Goal: Task Accomplishment & Management: Use online tool/utility

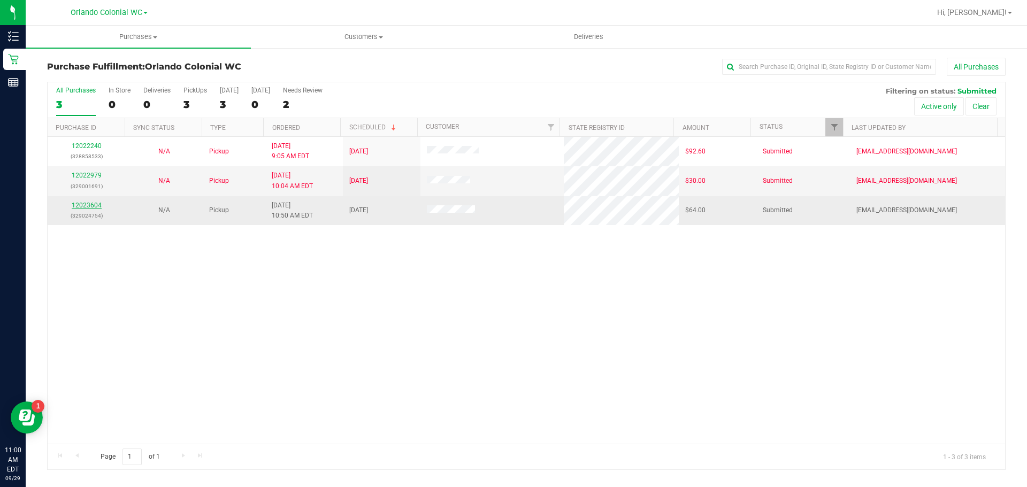
click at [93, 203] on link "12023604" at bounding box center [87, 205] width 30 height 7
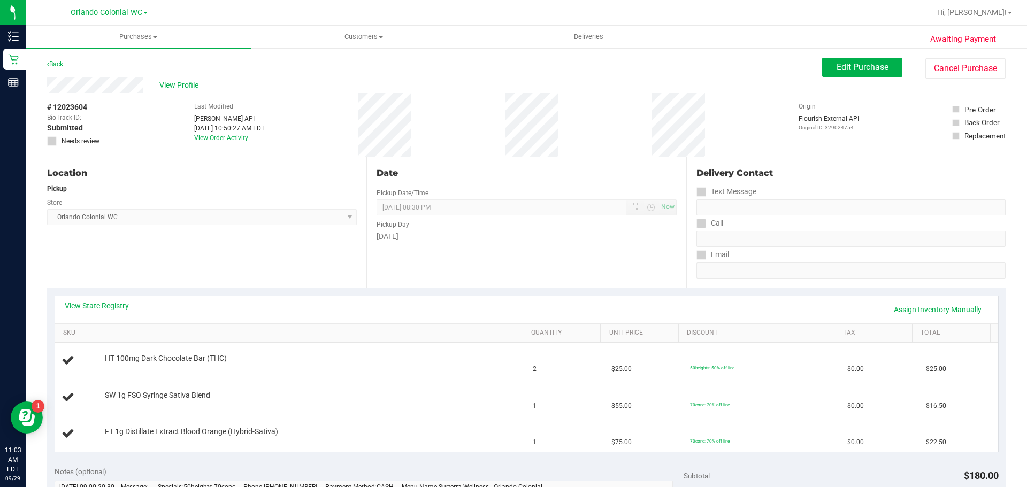
click at [94, 307] on link "View State Registry" at bounding box center [97, 306] width 64 height 11
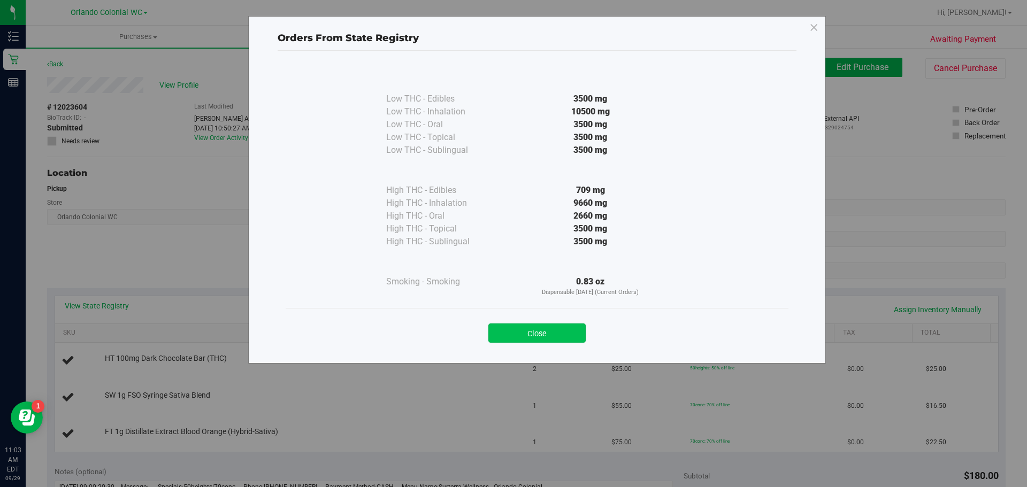
click at [509, 339] on button "Close" at bounding box center [536, 333] width 97 height 19
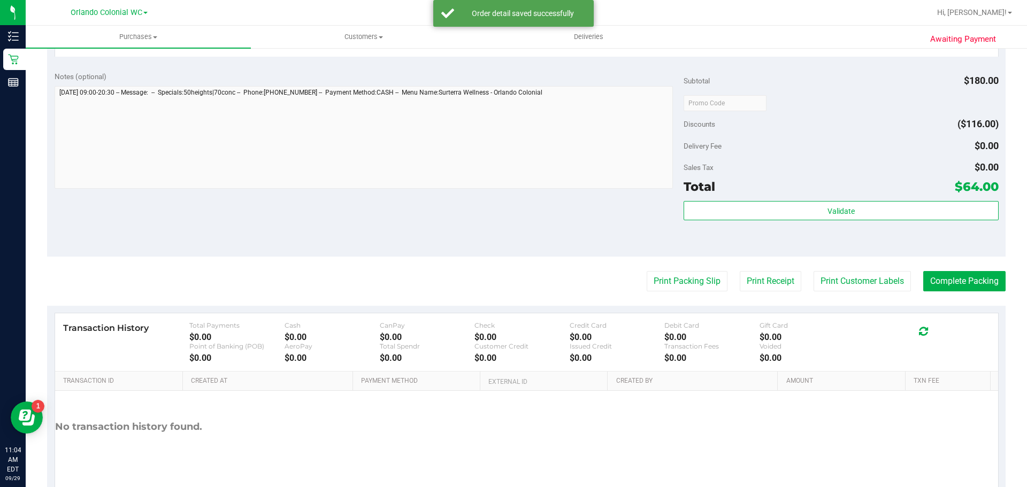
scroll to position [475, 0]
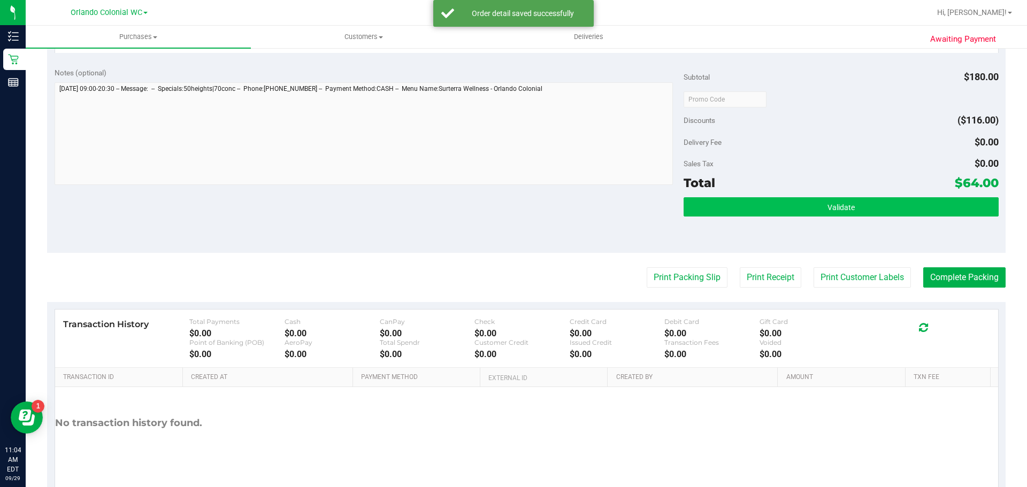
click at [848, 201] on button "Validate" at bounding box center [841, 206] width 315 height 19
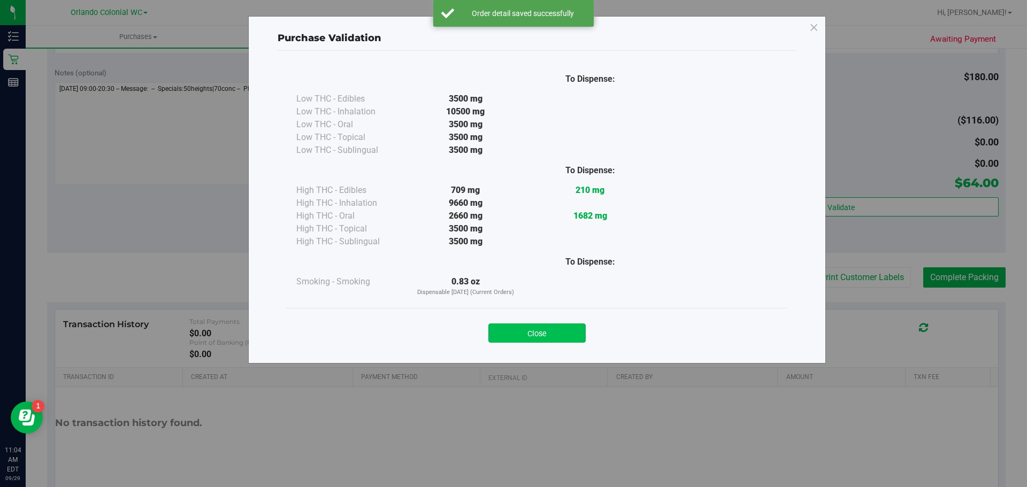
click at [546, 332] on button "Close" at bounding box center [536, 333] width 97 height 19
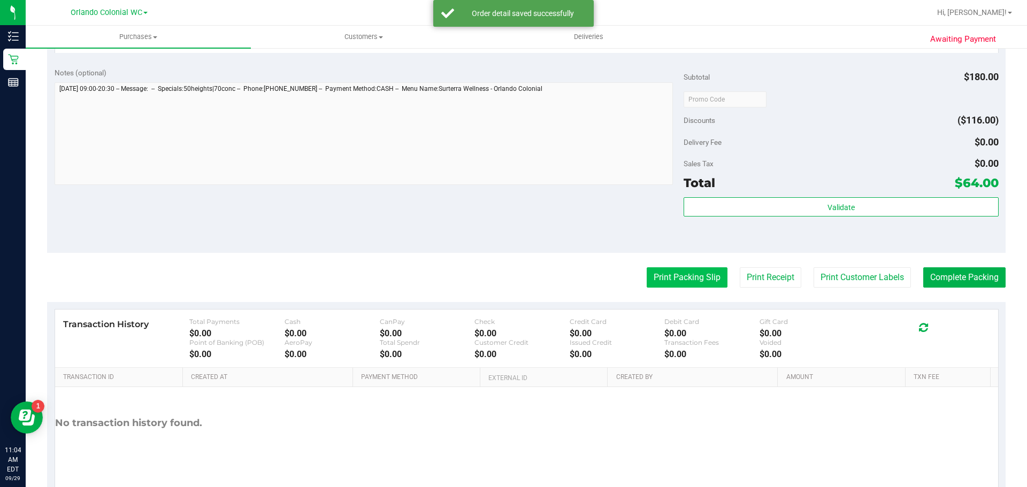
click at [686, 272] on button "Print Packing Slip" at bounding box center [687, 277] width 81 height 20
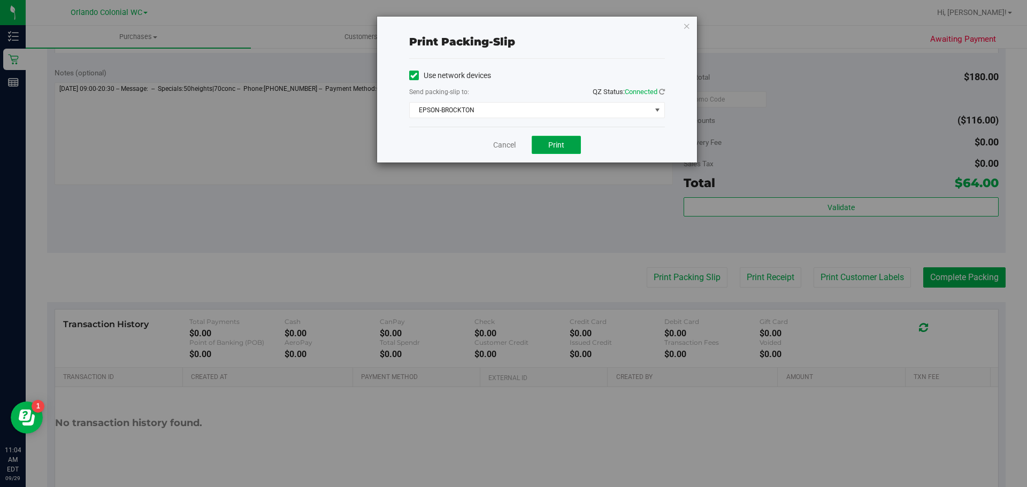
click at [553, 140] on button "Print" at bounding box center [556, 145] width 49 height 18
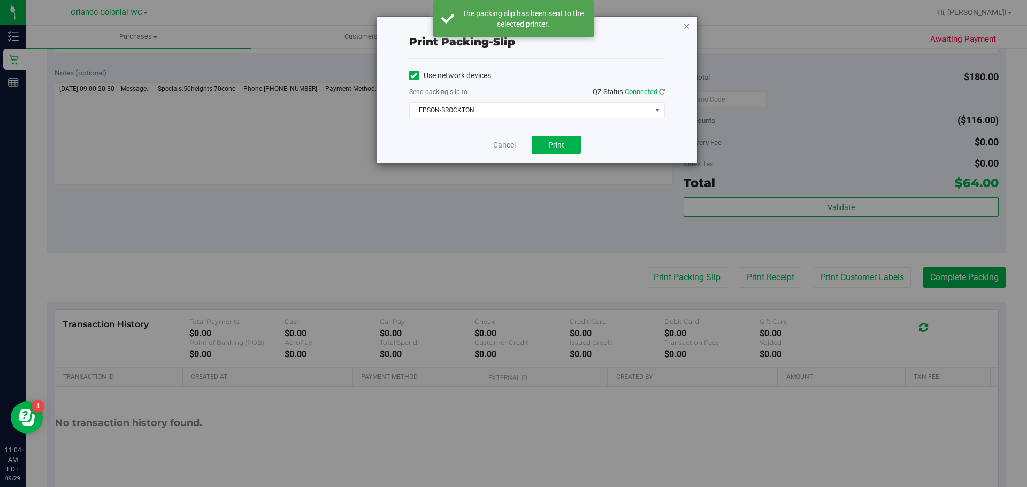
click at [690, 28] on icon "button" at bounding box center [686, 25] width 7 height 13
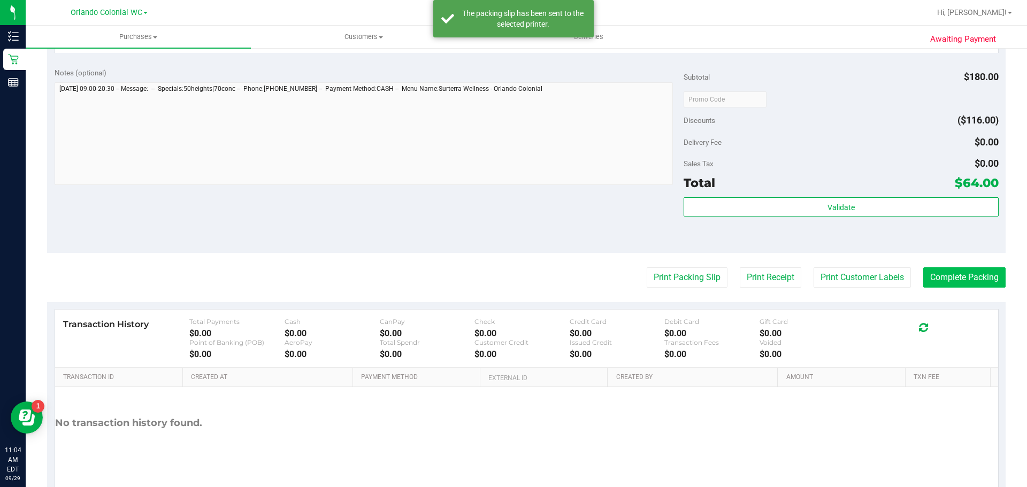
click at [961, 270] on button "Complete Packing" at bounding box center [964, 277] width 82 height 20
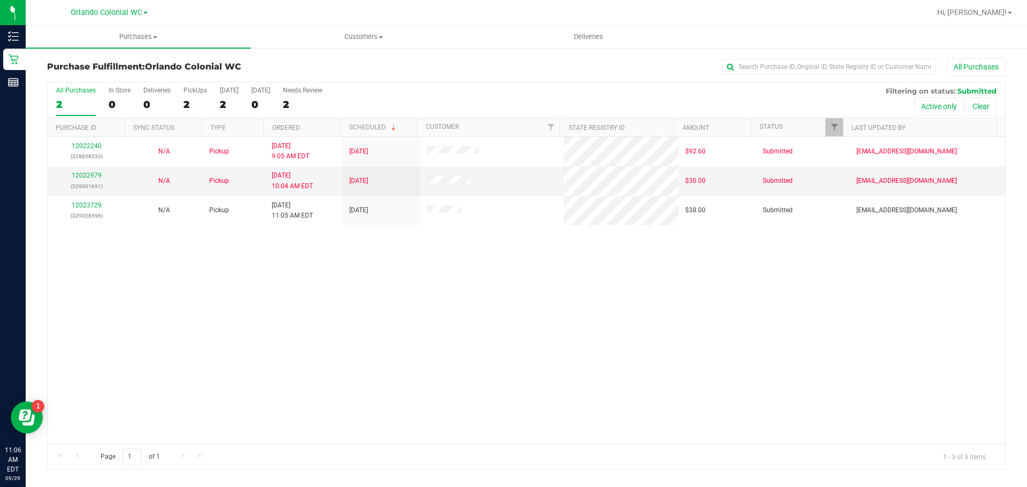
click at [641, 304] on div "12022240 (328858533) N/A Pickup [DATE] 9:05 AM EDT 9/29/2025 $92.60 Submitted […" at bounding box center [527, 290] width 958 height 307
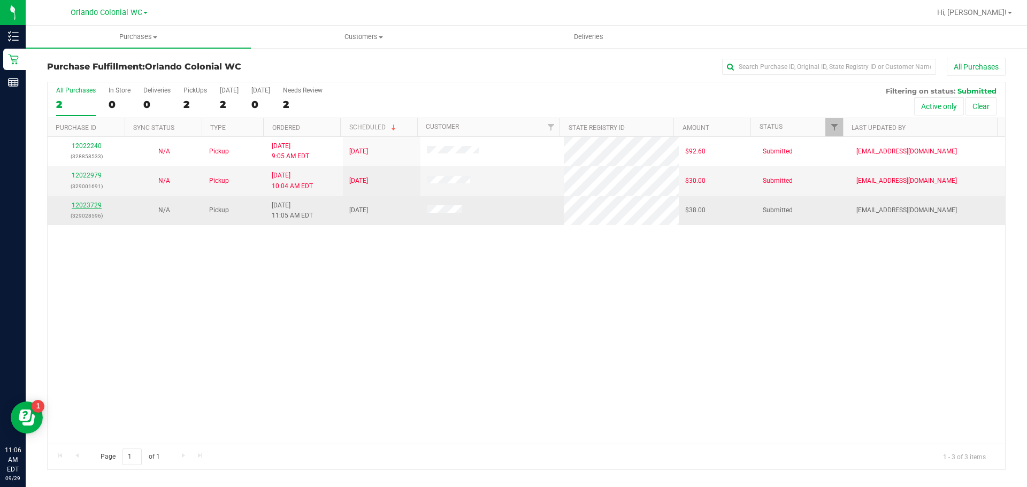
click at [75, 207] on link "12023729" at bounding box center [87, 205] width 30 height 7
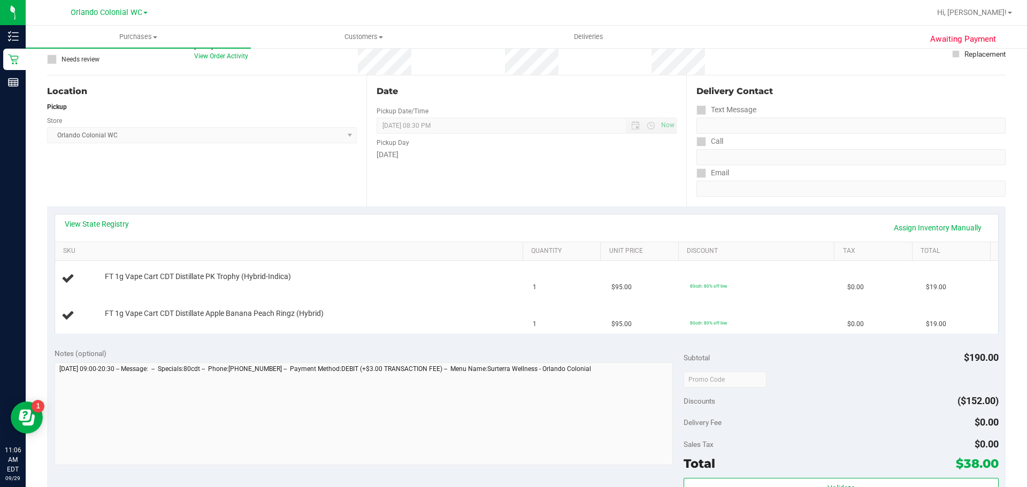
scroll to position [160, 0]
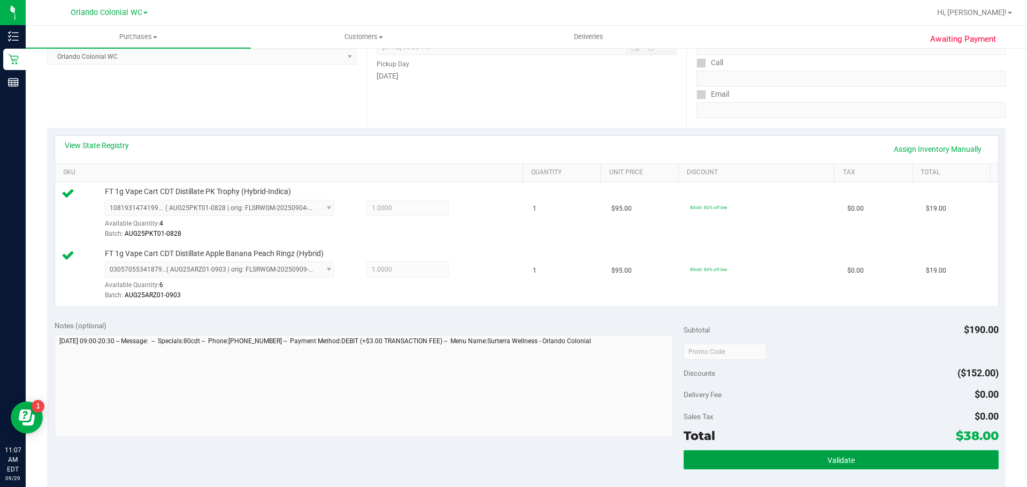
click at [820, 455] on button "Validate" at bounding box center [841, 459] width 315 height 19
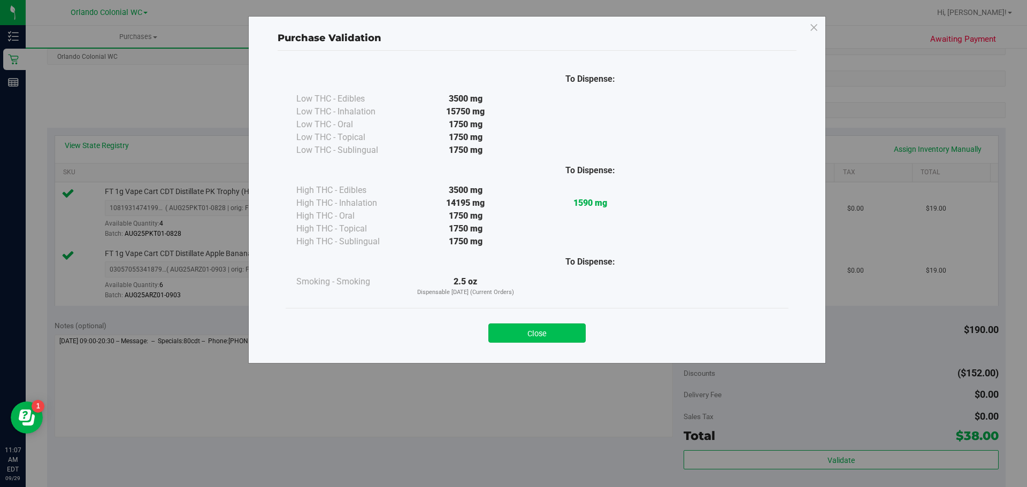
click at [563, 325] on button "Close" at bounding box center [536, 333] width 97 height 19
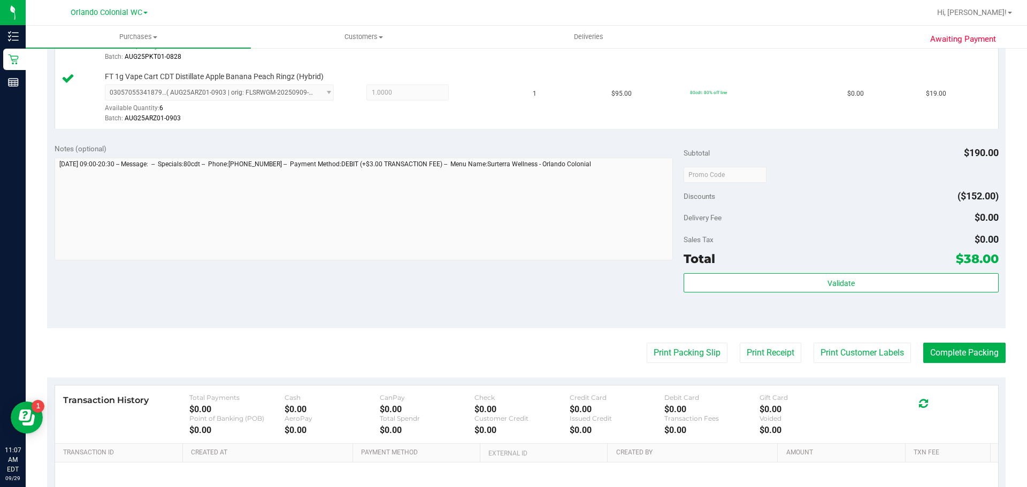
scroll to position [341, 0]
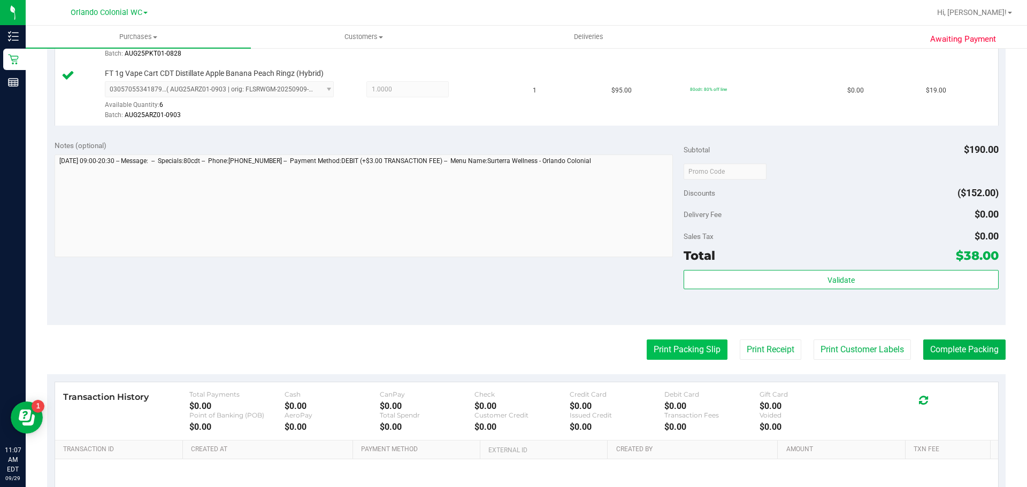
click at [673, 350] on button "Print Packing Slip" at bounding box center [687, 350] width 81 height 20
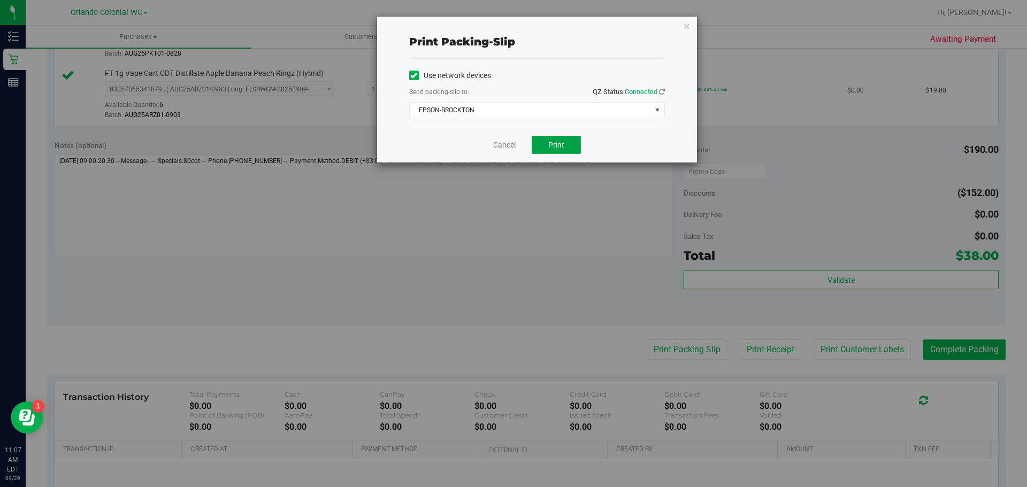
click at [561, 152] on button "Print" at bounding box center [556, 145] width 49 height 18
click at [686, 22] on icon "button" at bounding box center [686, 25] width 7 height 13
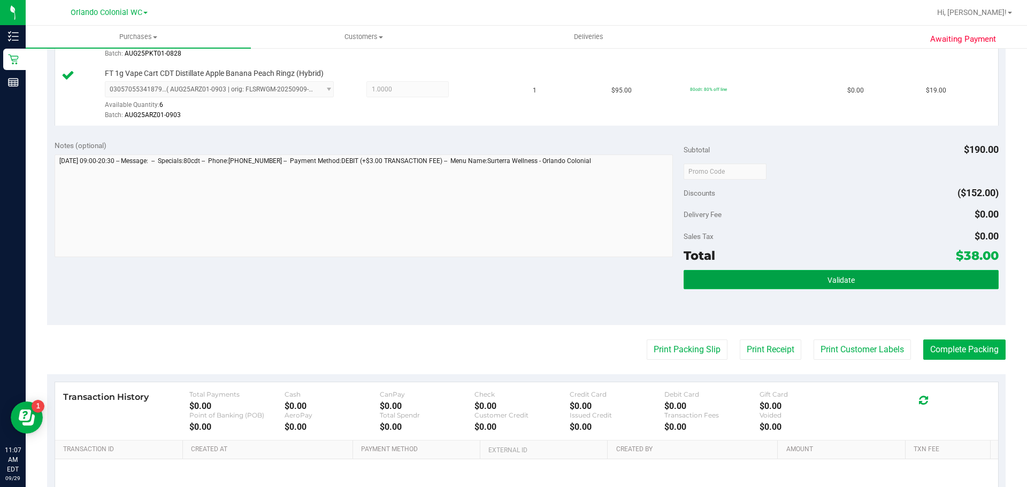
click at [839, 283] on span "Validate" at bounding box center [841, 280] width 27 height 9
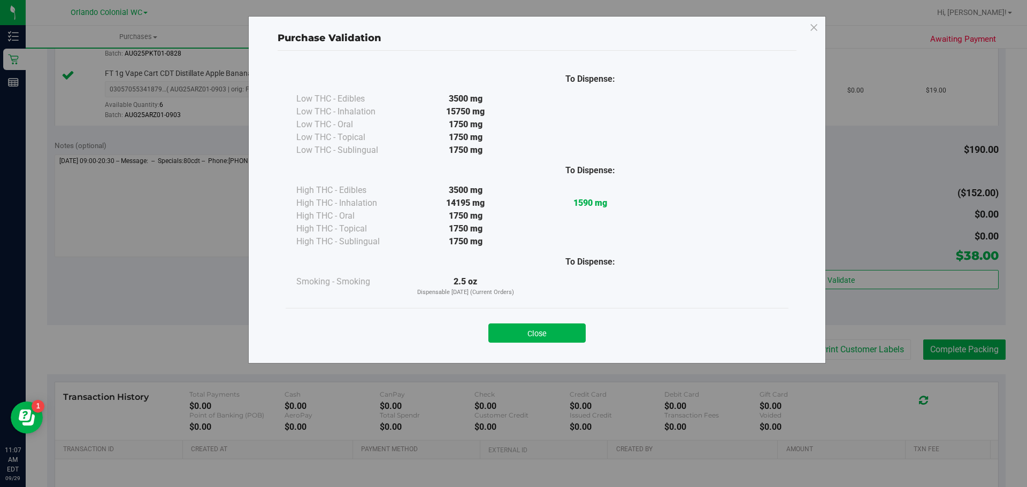
click at [762, 317] on div "Close" at bounding box center [537, 330] width 487 height 27
click at [577, 328] on button "Close" at bounding box center [536, 333] width 97 height 19
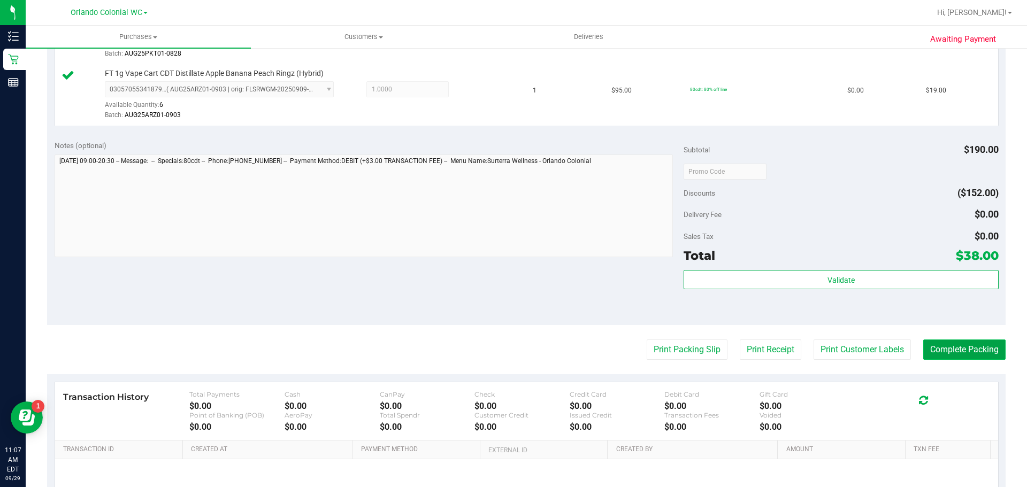
click at [923, 346] on button "Complete Packing" at bounding box center [964, 350] width 82 height 20
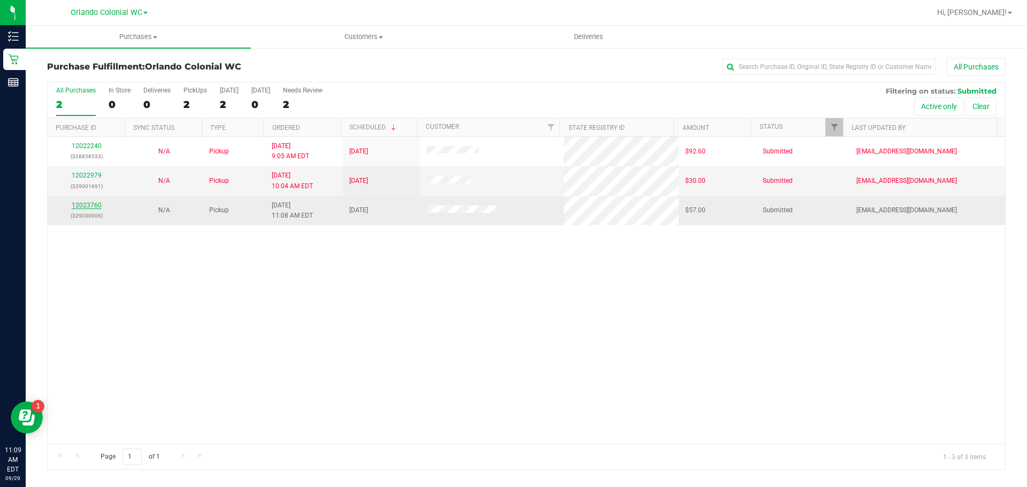
click at [91, 205] on link "12023760" at bounding box center [87, 205] width 30 height 7
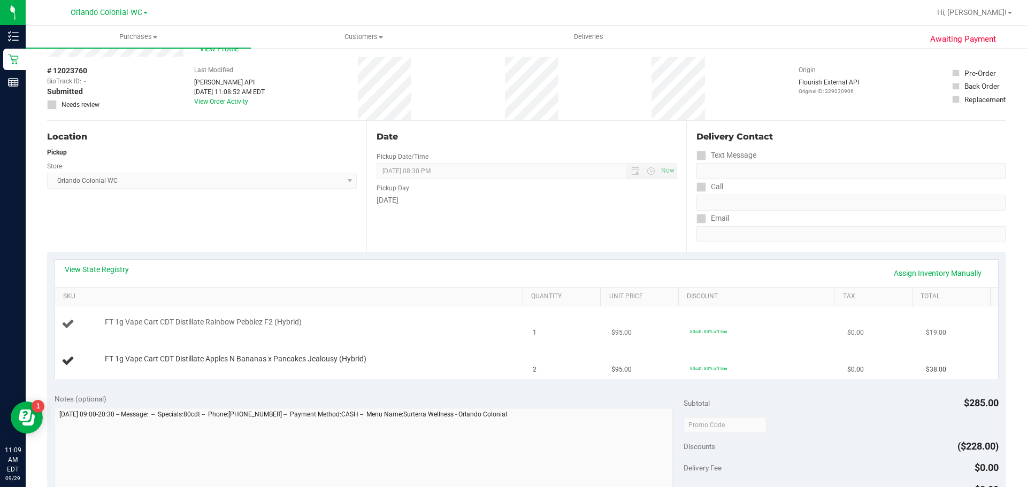
scroll to position [53, 0]
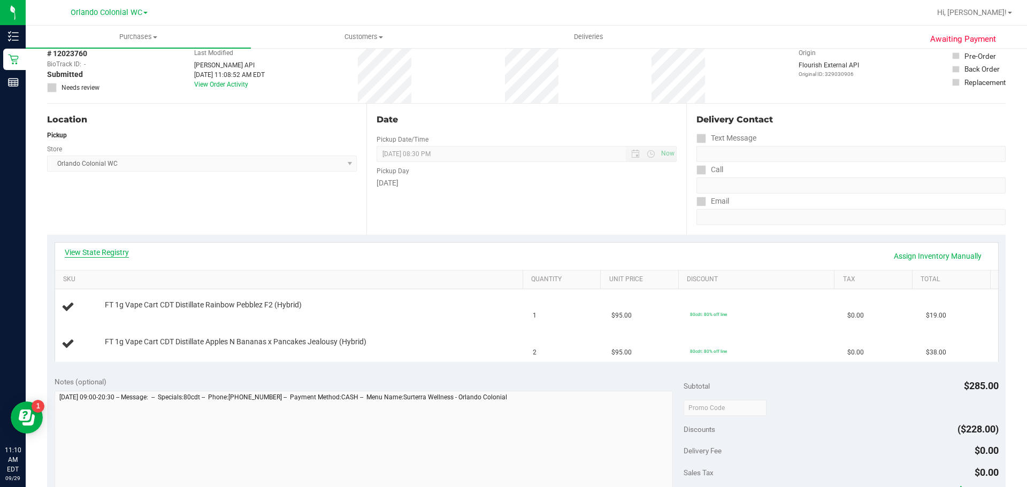
click at [104, 247] on link "View State Registry" at bounding box center [97, 252] width 64 height 11
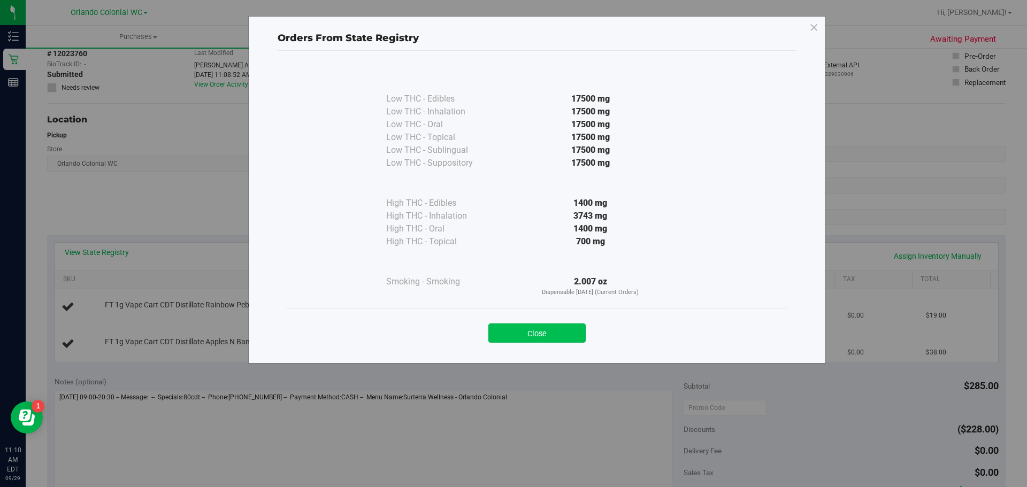
click at [550, 332] on button "Close" at bounding box center [536, 333] width 97 height 19
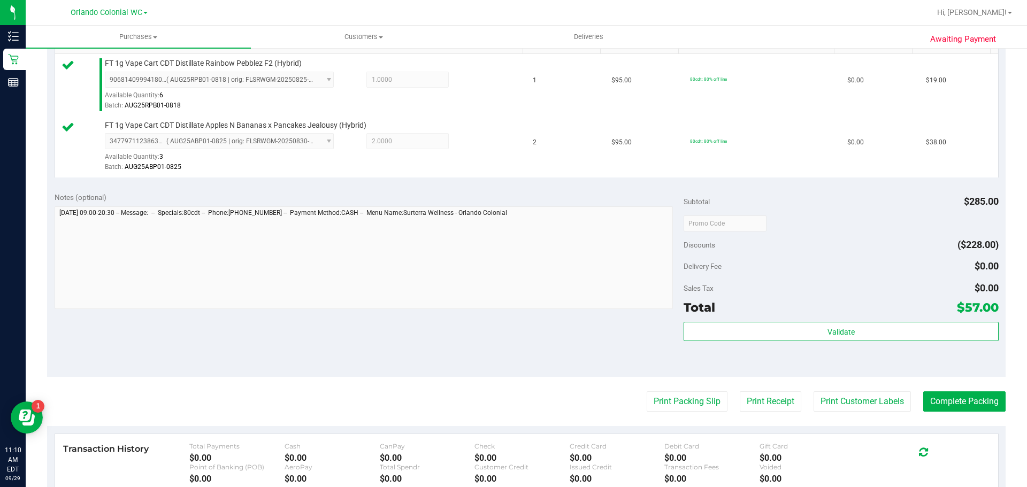
scroll to position [292, 0]
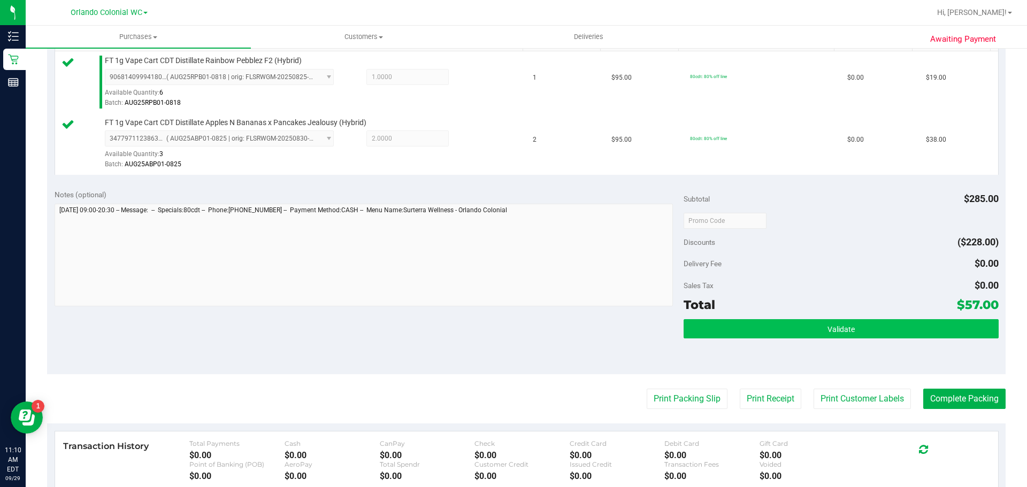
click at [861, 330] on button "Validate" at bounding box center [841, 328] width 315 height 19
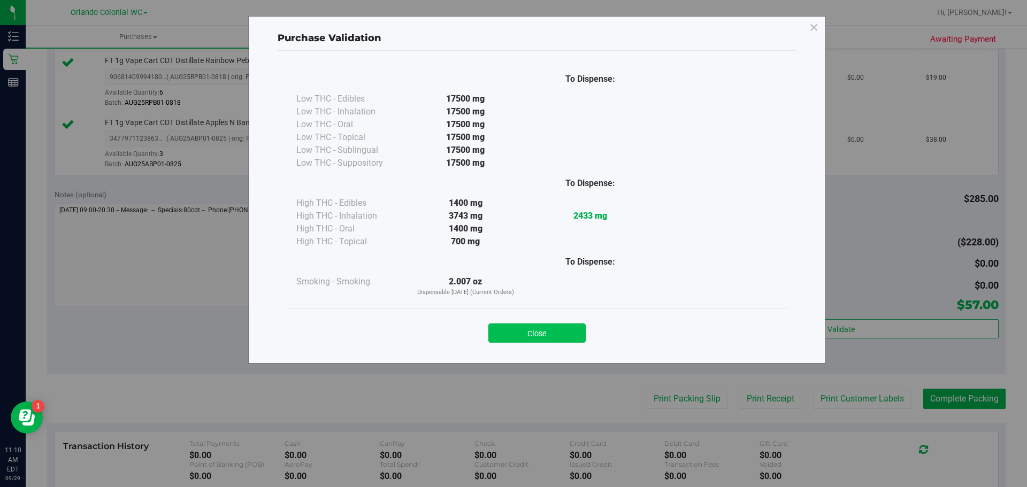
click at [560, 339] on button "Close" at bounding box center [536, 333] width 97 height 19
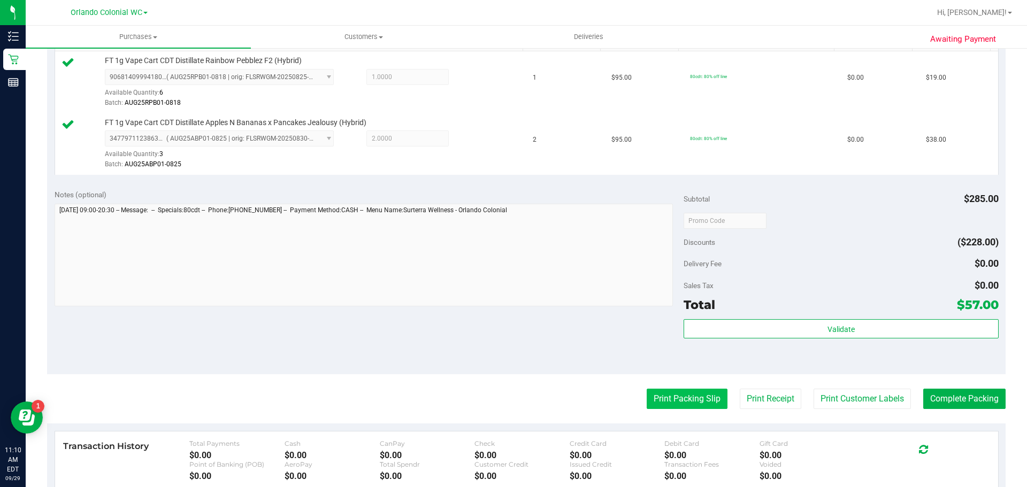
click at [685, 393] on button "Print Packing Slip" at bounding box center [687, 399] width 81 height 20
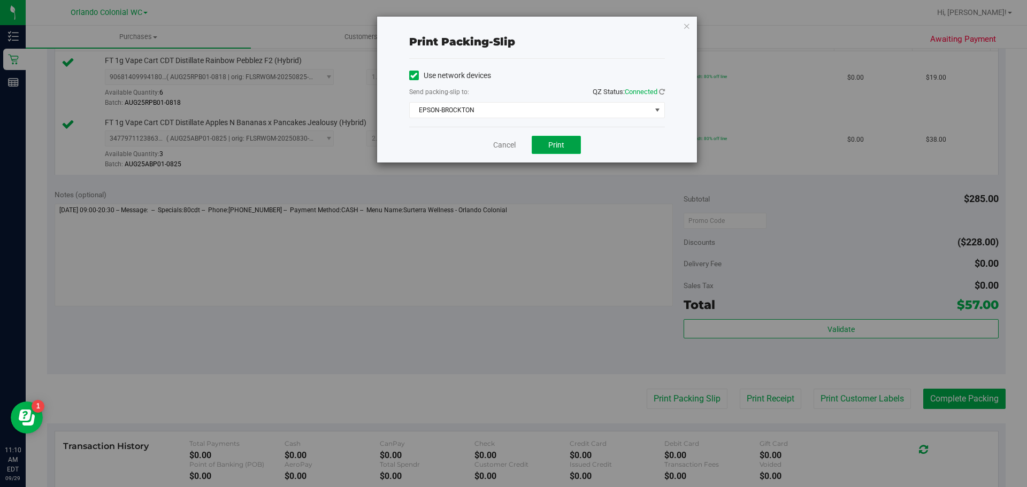
click at [557, 151] on button "Print" at bounding box center [556, 145] width 49 height 18
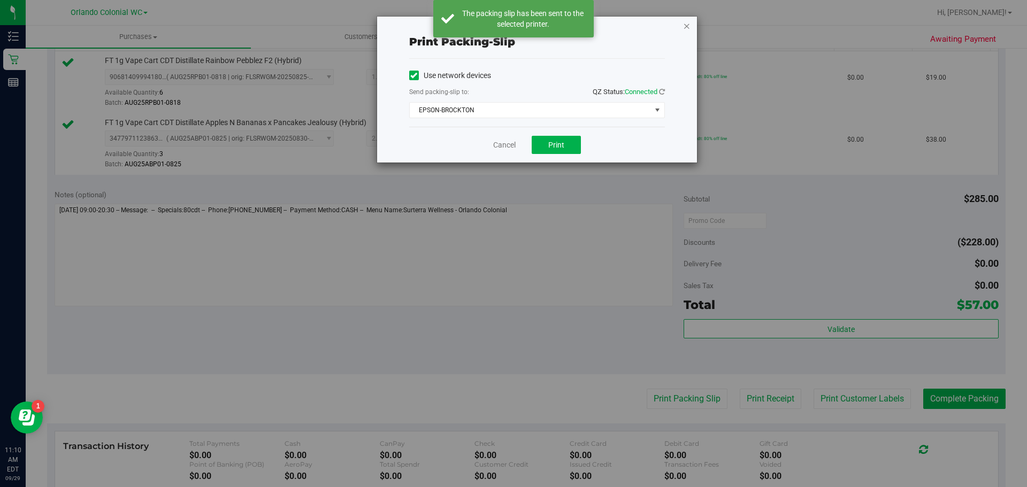
click at [685, 26] on icon "button" at bounding box center [686, 25] width 7 height 13
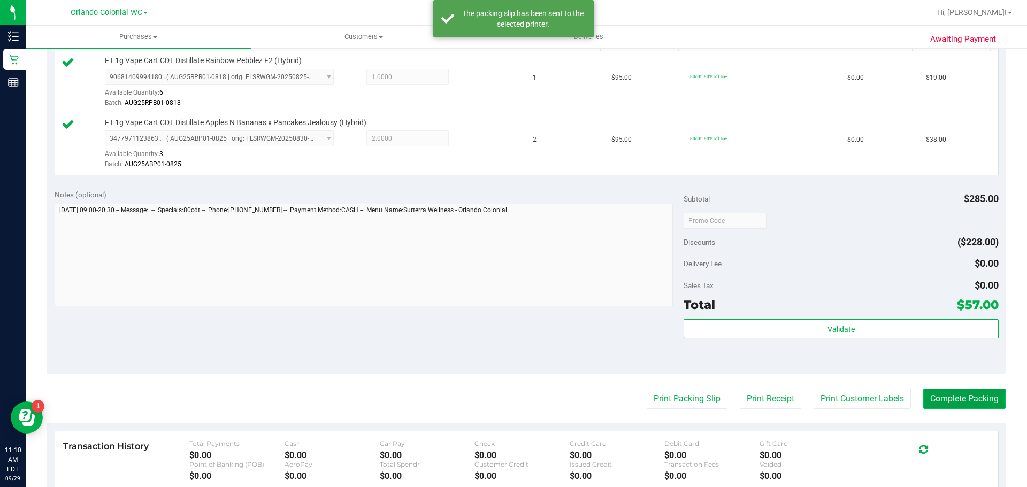
click at [951, 408] on button "Complete Packing" at bounding box center [964, 399] width 82 height 20
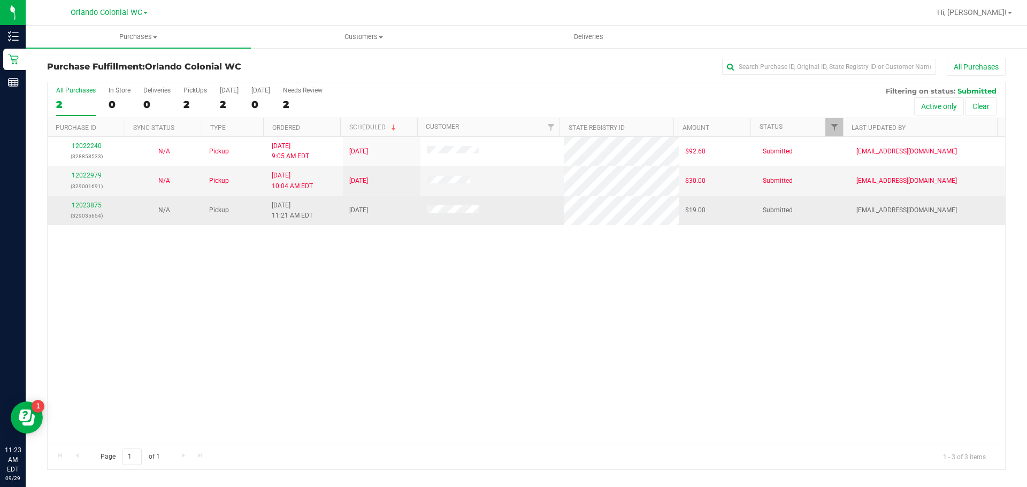
click at [93, 201] on div "12023875 (329035654)" at bounding box center [86, 211] width 65 height 20
click at [93, 206] on link "12023875" at bounding box center [87, 205] width 30 height 7
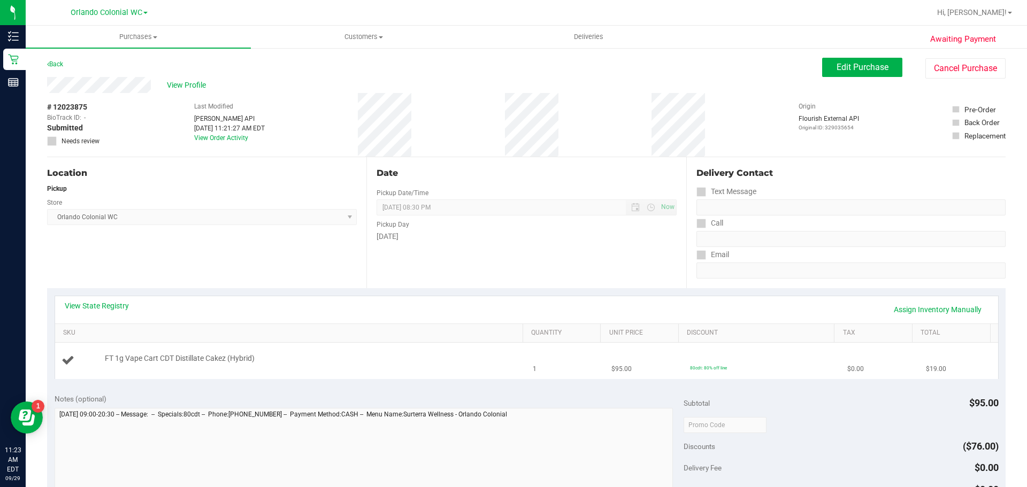
click at [212, 362] on span "FT 1g Vape Cart CDT Distillate Cakez (Hybrid)" at bounding box center [180, 359] width 150 height 10
click at [211, 361] on span "FT 1g Vape Cart CDT Distillate Cakez (Hybrid)" at bounding box center [180, 359] width 150 height 10
click at [285, 296] on div "View State Registry Assign Inventory Manually SKU Quantity Unit Price Discount …" at bounding box center [527, 337] width 944 height 83
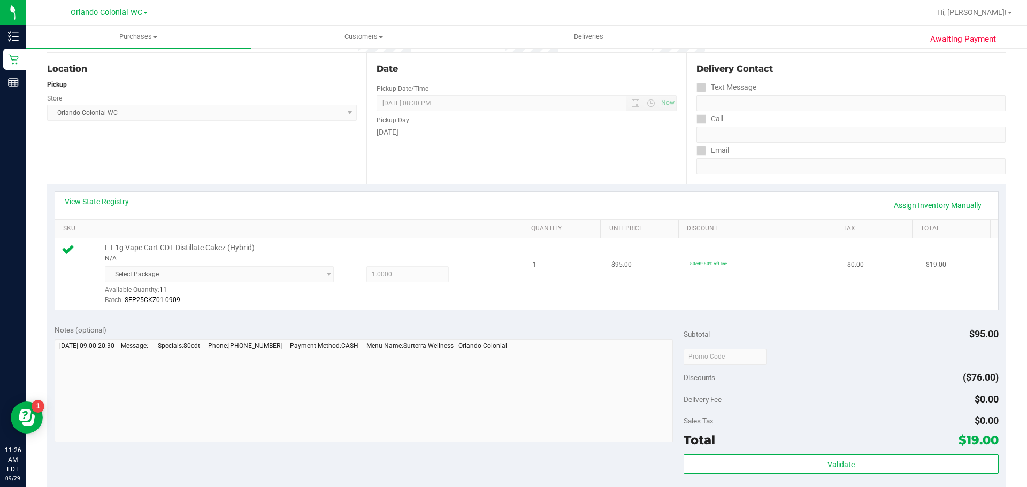
scroll to position [107, 0]
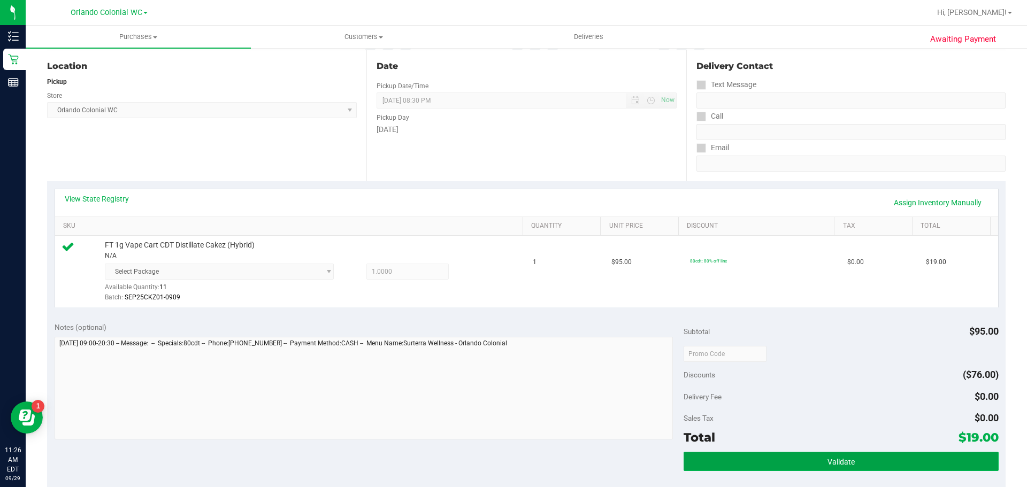
drag, startPoint x: 822, startPoint y: 471, endPoint x: 814, endPoint y: 465, distance: 10.3
click at [822, 471] on button "Validate" at bounding box center [841, 461] width 315 height 19
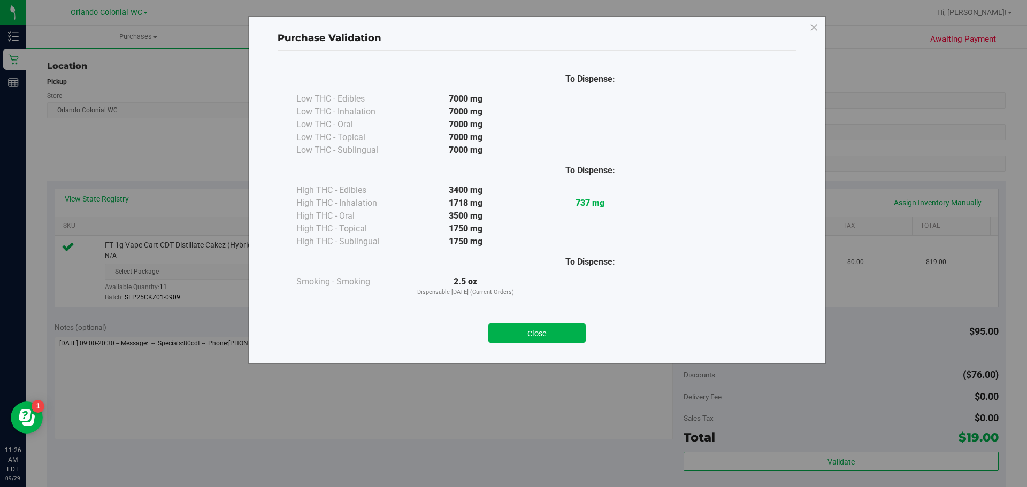
click at [565, 319] on div "Close" at bounding box center [537, 330] width 487 height 27
click at [550, 319] on div "Close" at bounding box center [537, 330] width 487 height 27
click at [550, 332] on button "Close" at bounding box center [536, 333] width 97 height 19
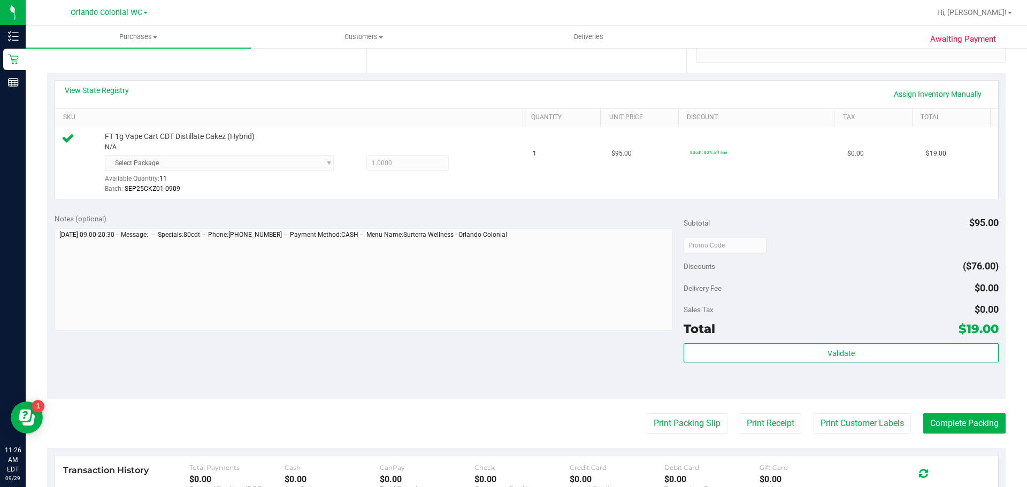
scroll to position [321, 0]
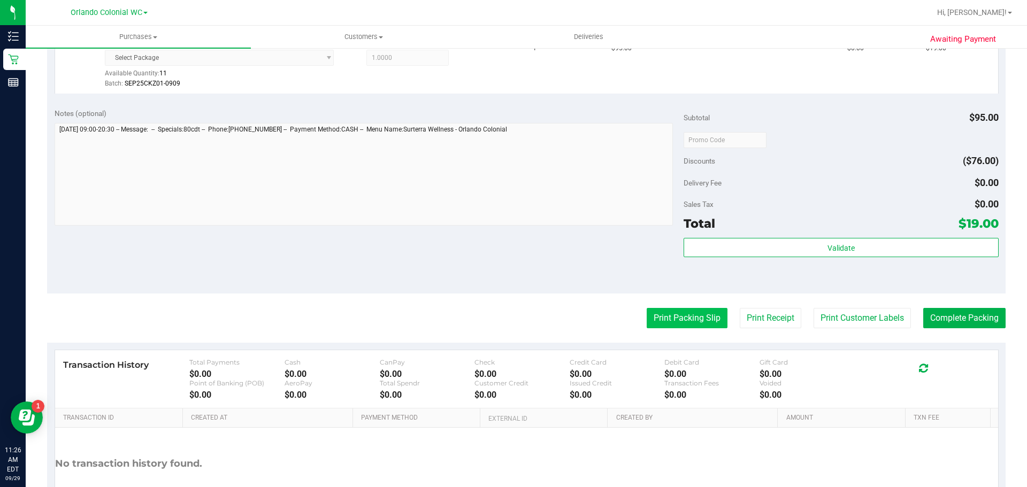
click at [700, 320] on button "Print Packing Slip" at bounding box center [687, 318] width 81 height 20
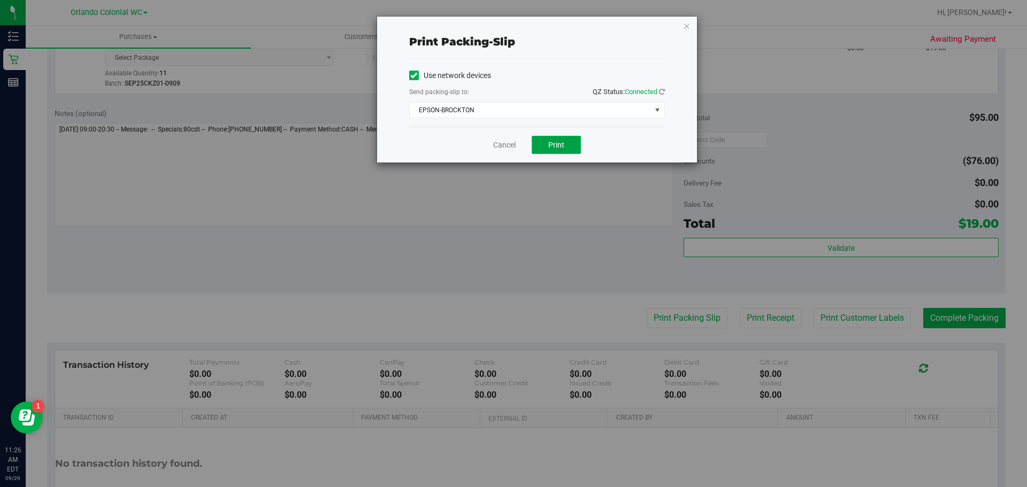
click at [552, 141] on span "Print" at bounding box center [556, 145] width 16 height 9
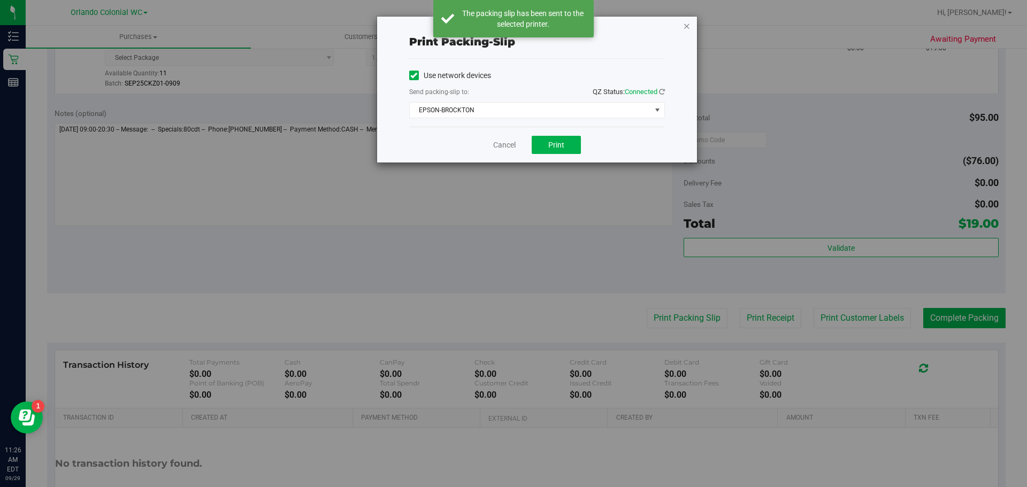
click at [683, 27] on icon "button" at bounding box center [686, 25] width 7 height 13
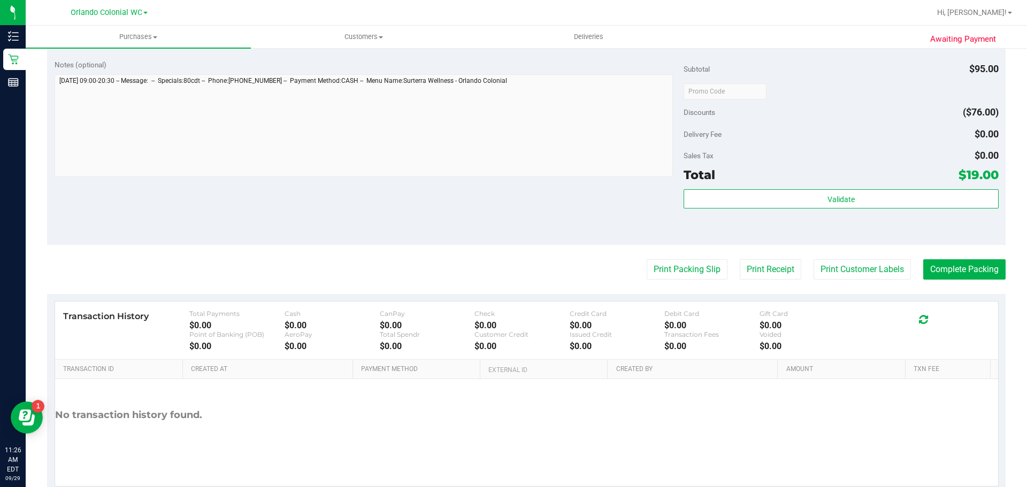
scroll to position [374, 0]
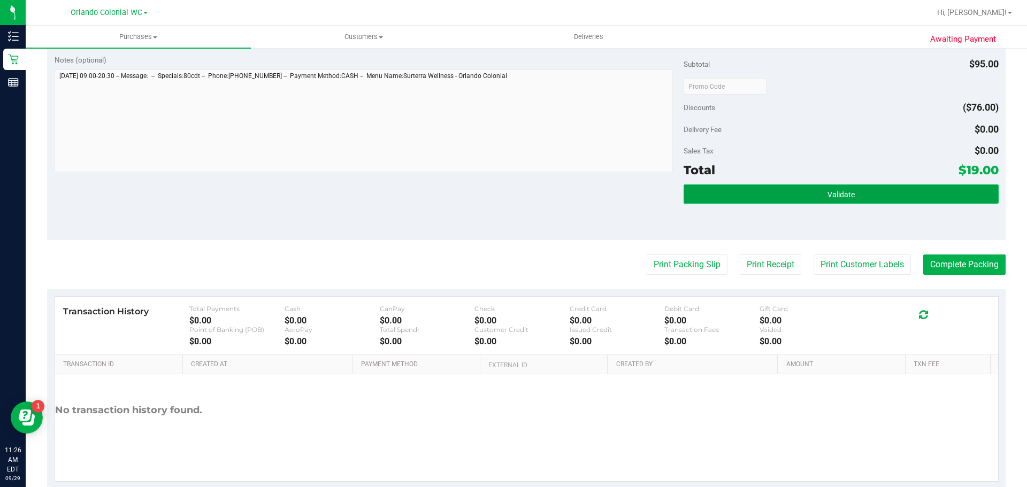
click at [803, 193] on button "Validate" at bounding box center [841, 194] width 315 height 19
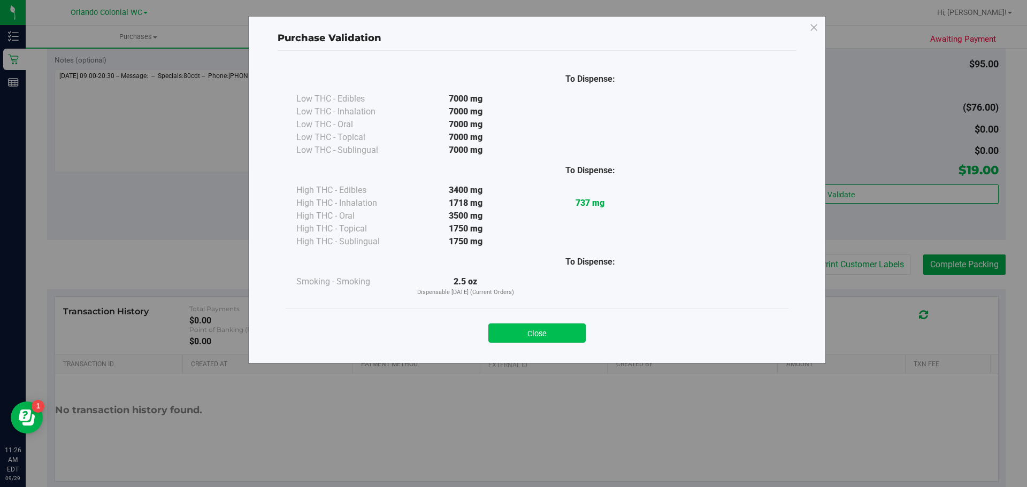
click at [562, 329] on button "Close" at bounding box center [536, 333] width 97 height 19
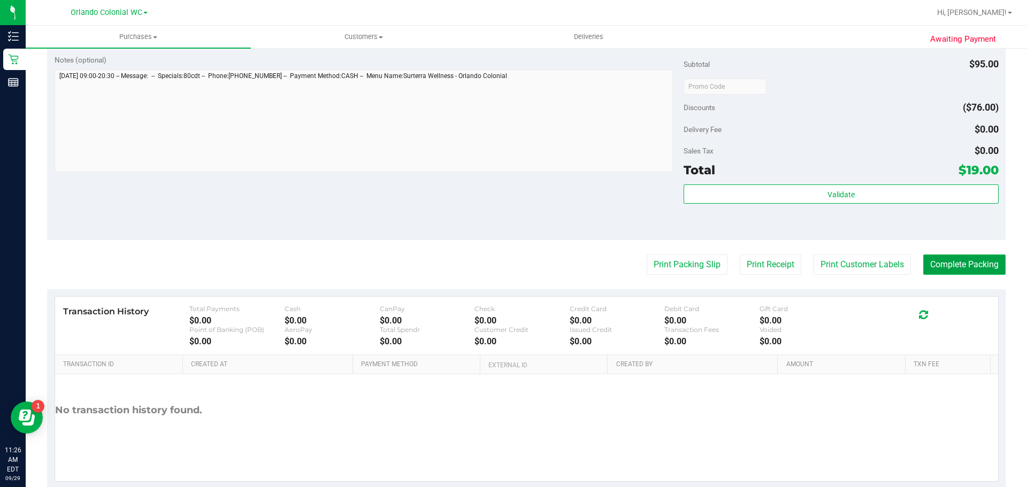
click at [963, 265] on button "Complete Packing" at bounding box center [964, 265] width 82 height 20
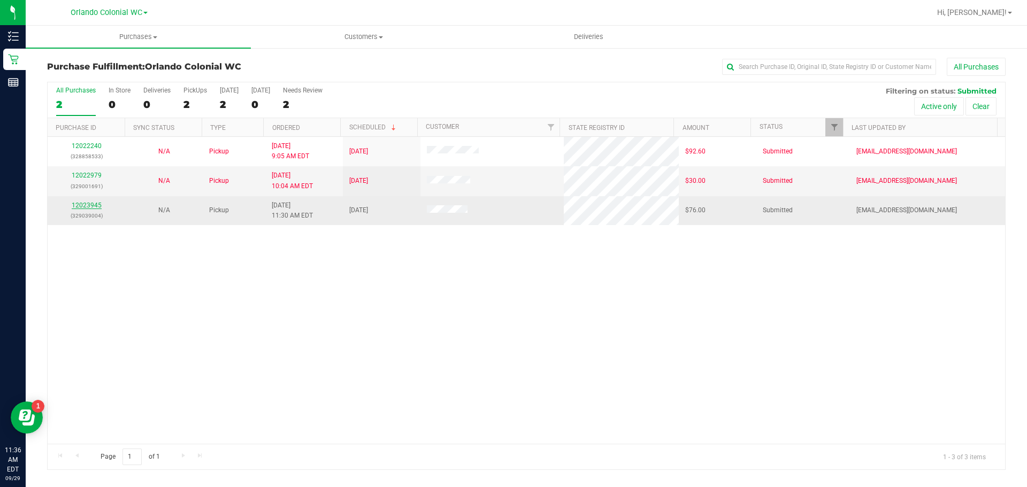
click at [84, 204] on link "12023945" at bounding box center [87, 205] width 30 height 7
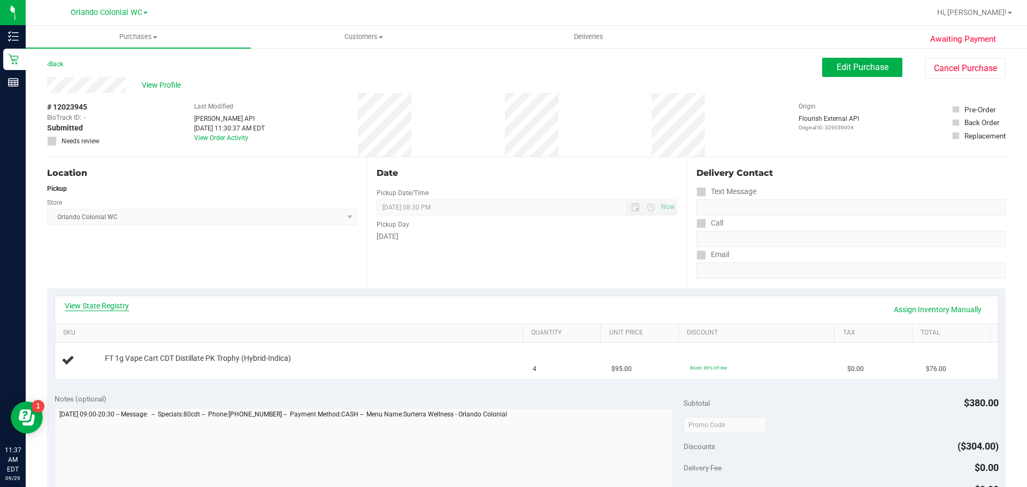
click at [111, 307] on link "View State Registry" at bounding box center [97, 306] width 64 height 11
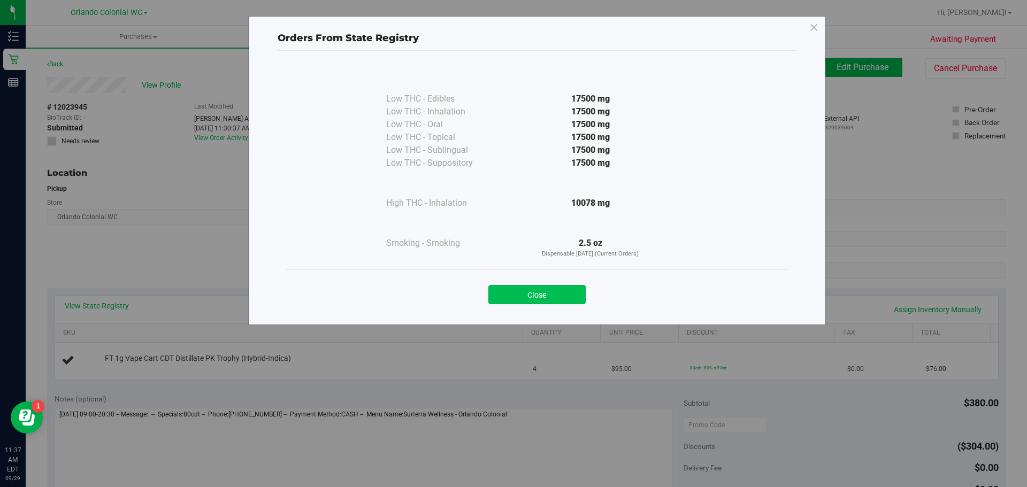
click at [552, 290] on button "Close" at bounding box center [536, 294] width 97 height 19
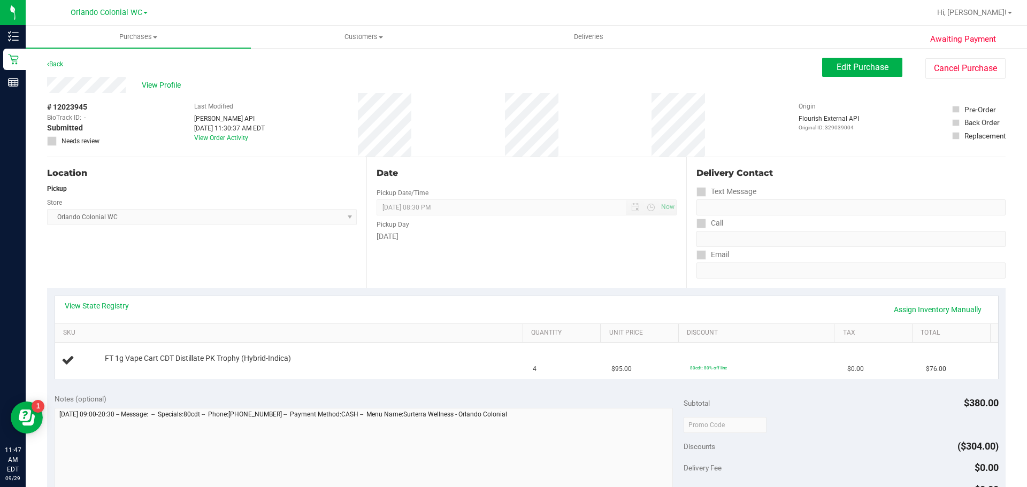
click at [48, 58] on div "Back" at bounding box center [55, 64] width 16 height 13
click at [55, 63] on link "Back" at bounding box center [55, 63] width 16 height 7
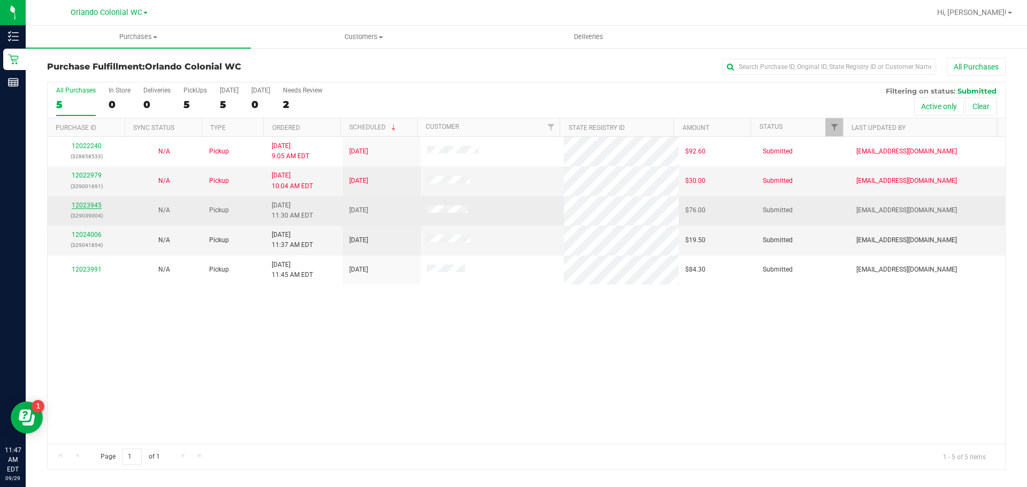
click at [88, 206] on link "12023945" at bounding box center [87, 205] width 30 height 7
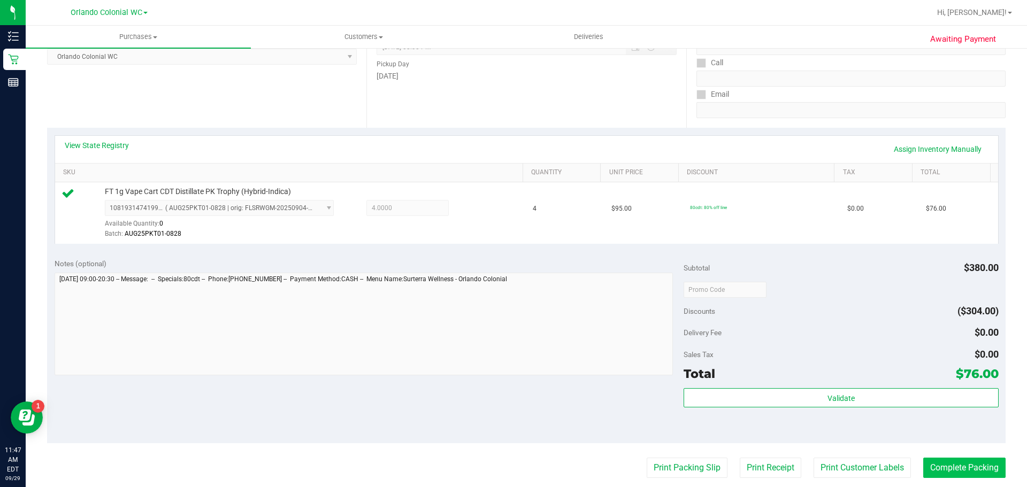
scroll to position [214, 0]
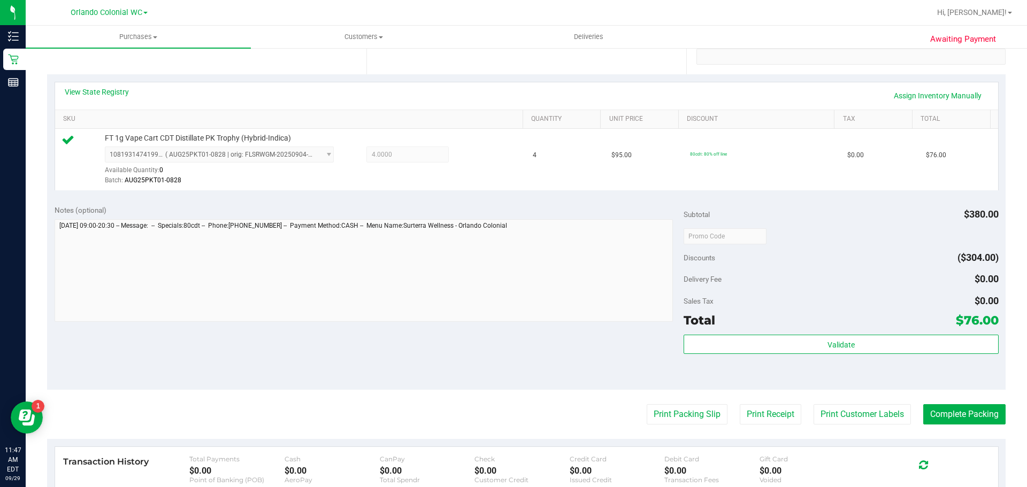
click at [851, 363] on div "Validate" at bounding box center [841, 359] width 315 height 48
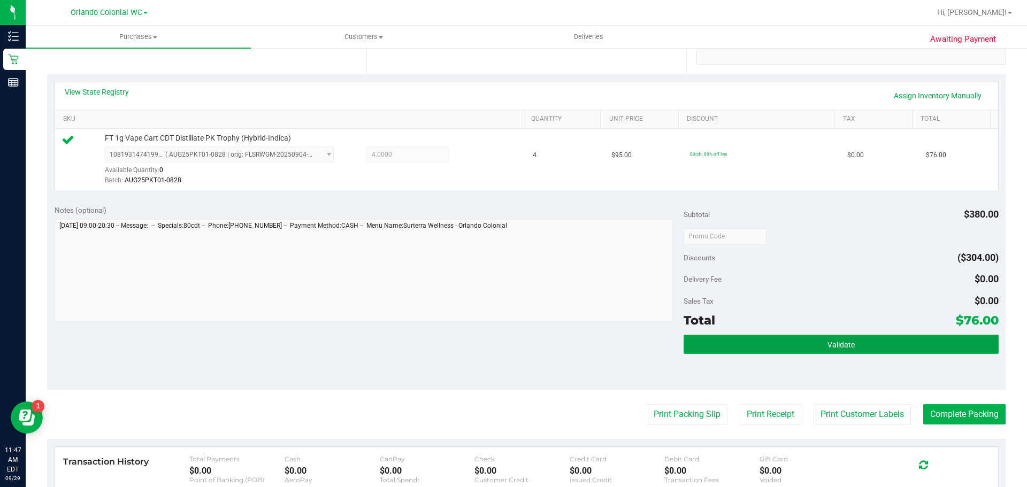
click at [832, 336] on button "Validate" at bounding box center [841, 344] width 315 height 19
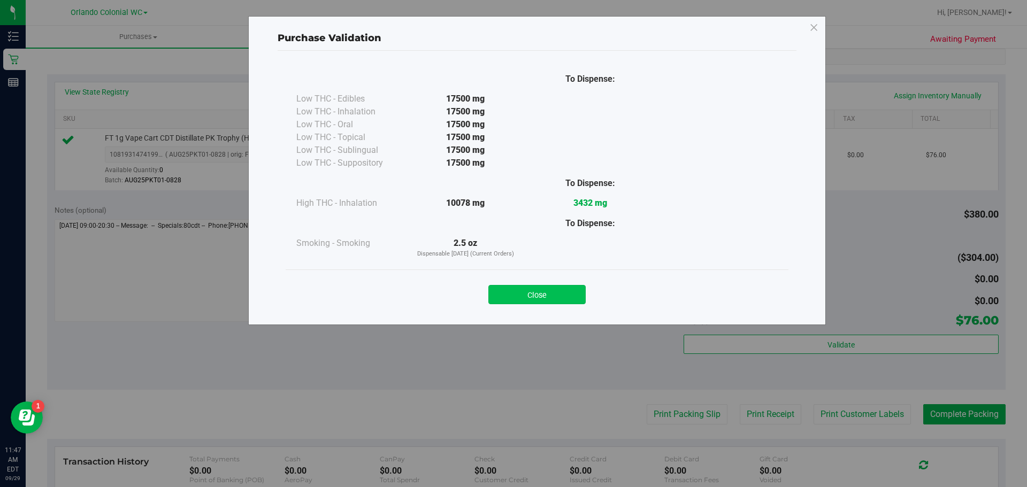
click at [532, 300] on button "Close" at bounding box center [536, 294] width 97 height 19
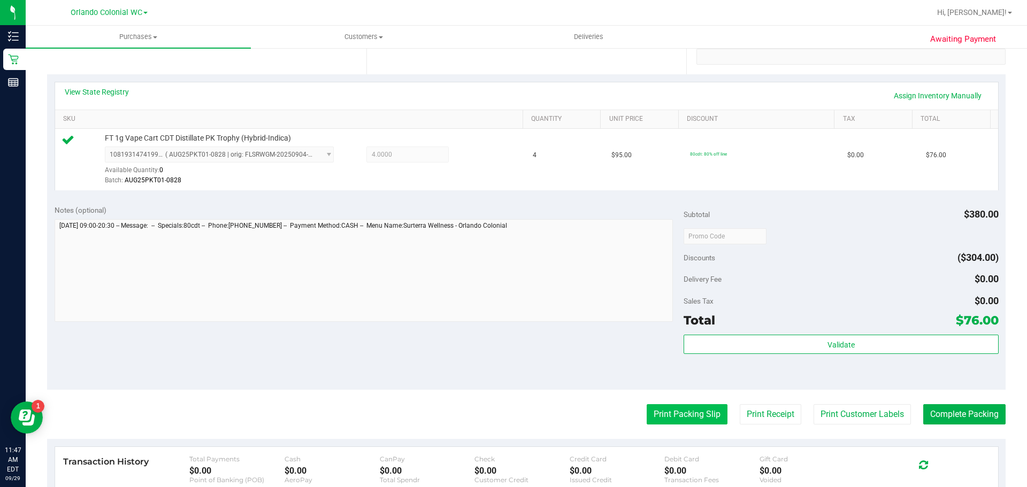
click at [671, 410] on button "Print Packing Slip" at bounding box center [687, 414] width 81 height 20
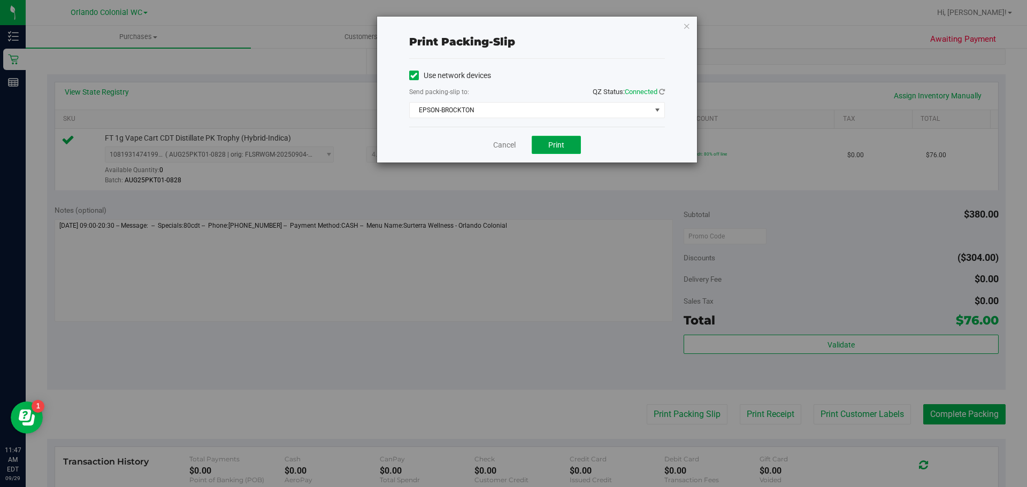
click at [545, 137] on button "Print" at bounding box center [556, 145] width 49 height 18
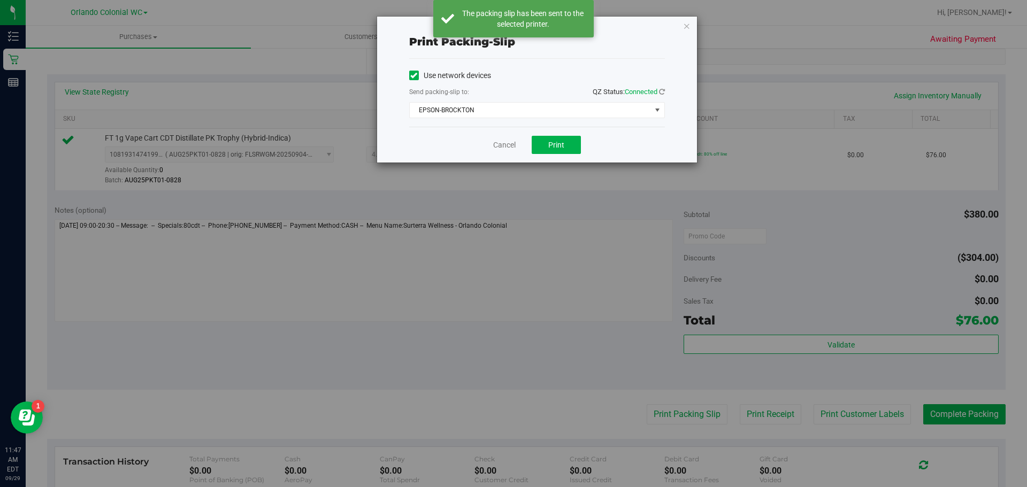
click at [684, 25] on icon "button" at bounding box center [686, 25] width 7 height 13
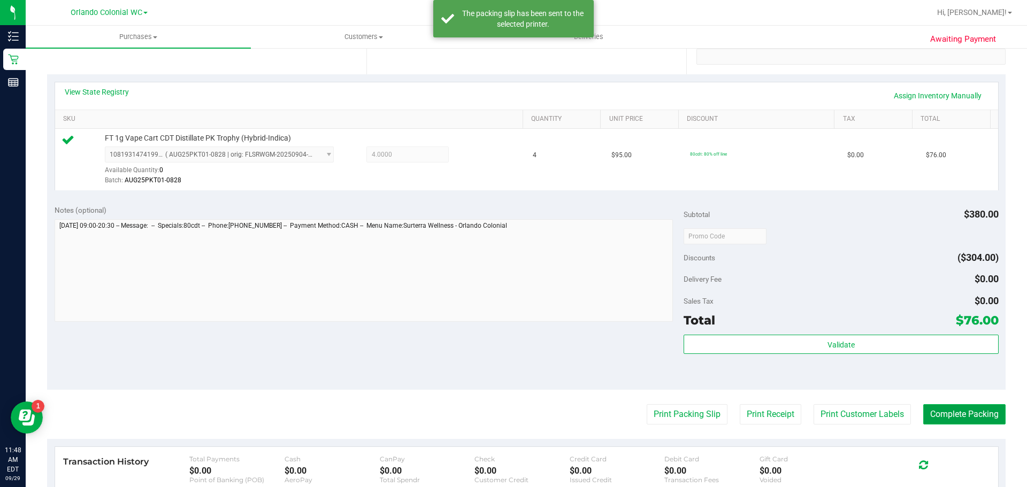
click at [969, 421] on button "Complete Packing" at bounding box center [964, 414] width 82 height 20
